Goal: Find specific page/section: Find specific page/section

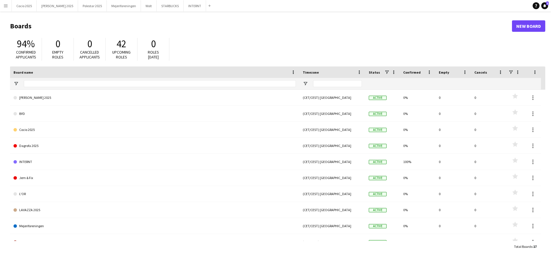
click at [7, 9] on button "Menu" at bounding box center [5, 5] width 11 height 11
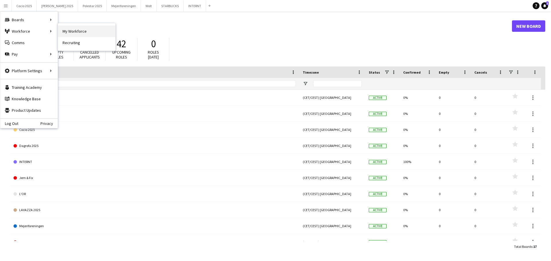
click at [79, 29] on link "My Workforce" at bounding box center [86, 31] width 57 height 11
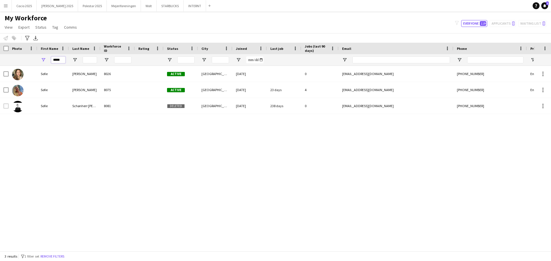
click at [58, 59] on input "*****" at bounding box center [58, 60] width 14 height 7
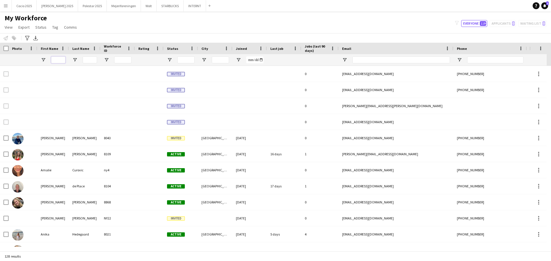
click at [56, 61] on input "First Name Filter Input" at bounding box center [58, 60] width 14 height 7
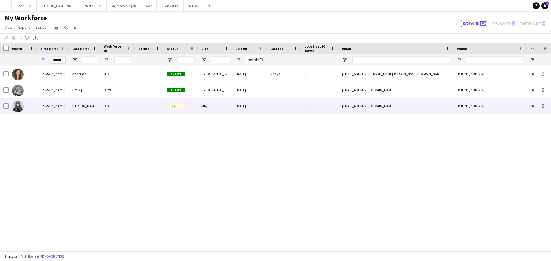
type input "******"
click at [85, 110] on div "[PERSON_NAME]" at bounding box center [85, 106] width 32 height 16
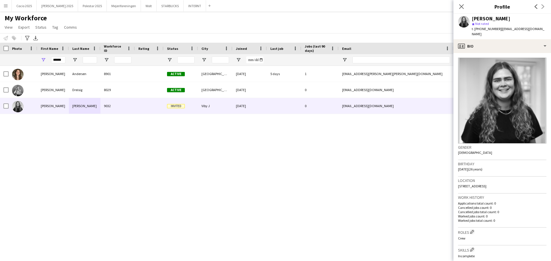
click at [466, 184] on span "[STREET_ADDRESS]" at bounding box center [472, 186] width 28 height 4
drag, startPoint x: 487, startPoint y: 181, endPoint x: 482, endPoint y: 184, distance: 6.0
click at [482, 184] on div "Location 14A Søndervangs Alle, Viby J, 8260" at bounding box center [502, 185] width 88 height 17
click at [486, 184] on span "[STREET_ADDRESS]" at bounding box center [472, 186] width 28 height 4
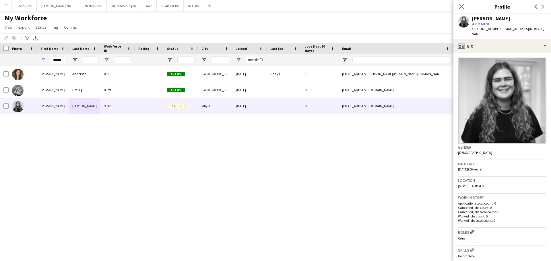
click at [486, 184] on span "[STREET_ADDRESS]" at bounding box center [472, 186] width 28 height 4
drag, startPoint x: 489, startPoint y: 181, endPoint x: 457, endPoint y: 184, distance: 31.3
click at [457, 184] on app-crew-profile-bio "Gender Female Birthday 03-07-1999 (26 years) Location 14A Søndervangs Alle, Vib…" at bounding box center [502, 157] width 98 height 208
copy span "14A Søndervangs Alle"
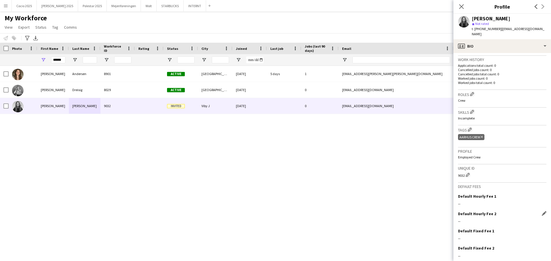
scroll to position [155, 0]
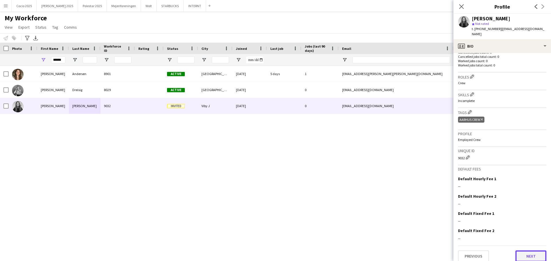
click at [527, 256] on button "Next" at bounding box center [530, 256] width 31 height 11
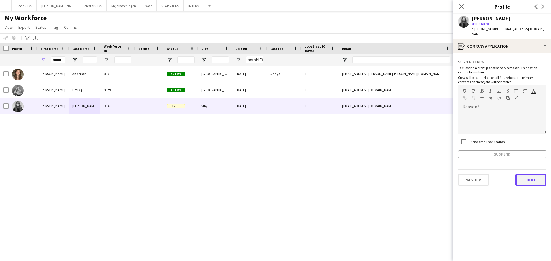
click at [530, 176] on button "Next" at bounding box center [530, 179] width 31 height 11
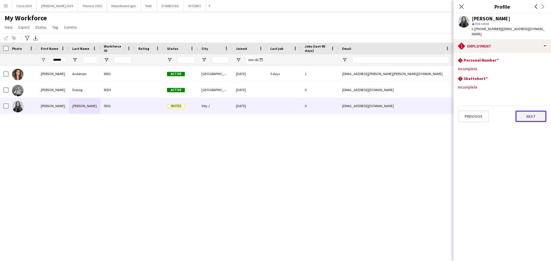
click at [526, 111] on button "Next" at bounding box center [530, 116] width 31 height 11
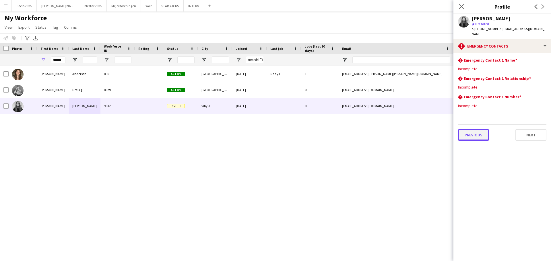
click at [468, 130] on button "Previous" at bounding box center [473, 134] width 31 height 11
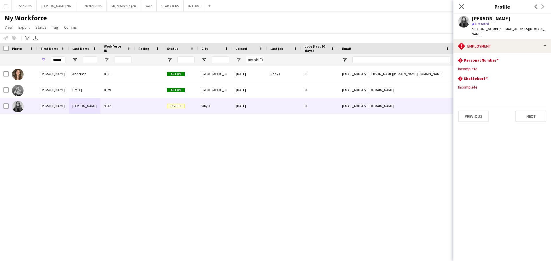
drag, startPoint x: 461, startPoint y: 6, endPoint x: 451, endPoint y: 0, distance: 11.1
click at [461, 6] on icon at bounding box center [461, 6] width 5 height 5
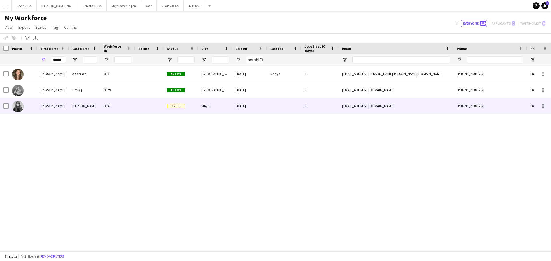
click at [60, 100] on div "[PERSON_NAME]" at bounding box center [53, 106] width 32 height 16
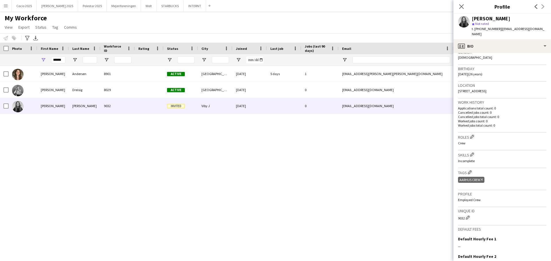
scroll to position [155, 0]
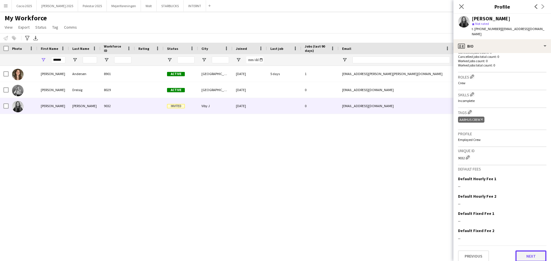
click at [524, 251] on button "Next" at bounding box center [530, 256] width 31 height 11
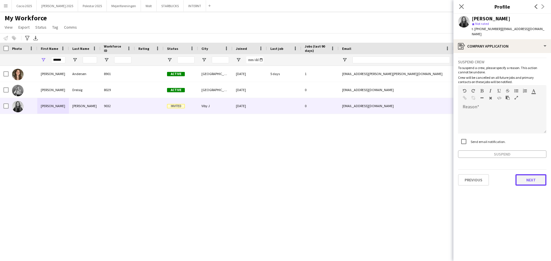
click at [527, 177] on button "Next" at bounding box center [530, 179] width 31 height 11
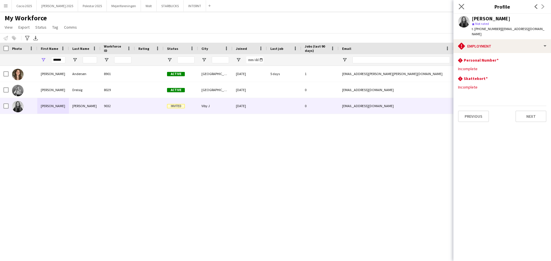
click at [458, 3] on app-icon "Close pop-in" at bounding box center [461, 7] width 8 height 8
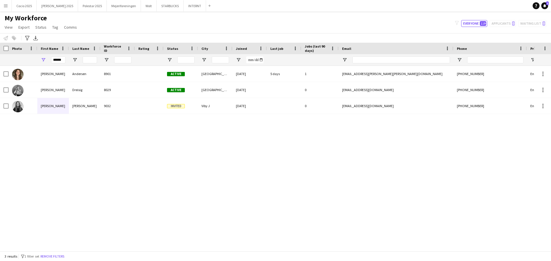
click at [514, 147] on div "[PERSON_NAME] 8901 Active [GEOGRAPHIC_DATA] [DATE] 5 days 1 [EMAIL_ADDRESS][PER…" at bounding box center [266, 156] width 533 height 181
